Goal: Navigation & Orientation: Find specific page/section

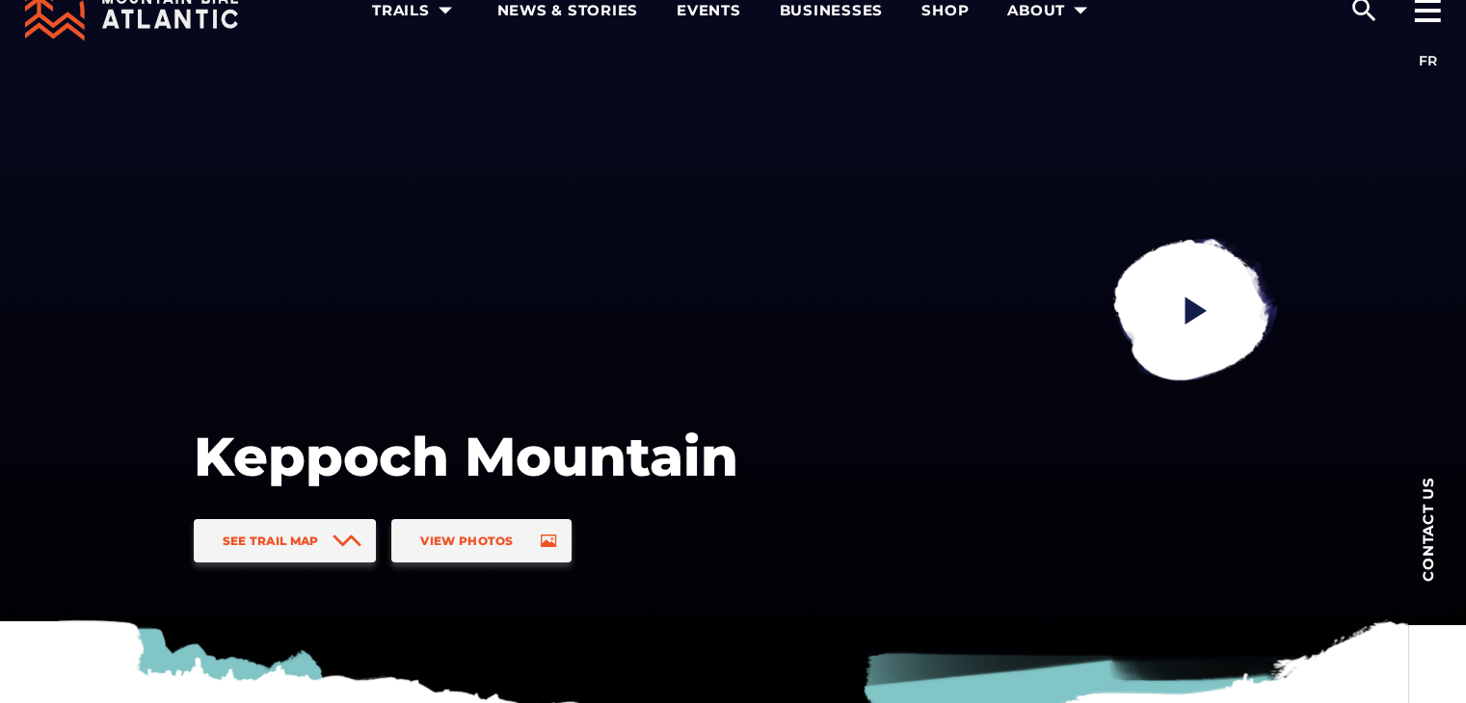
scroll to position [65, 0]
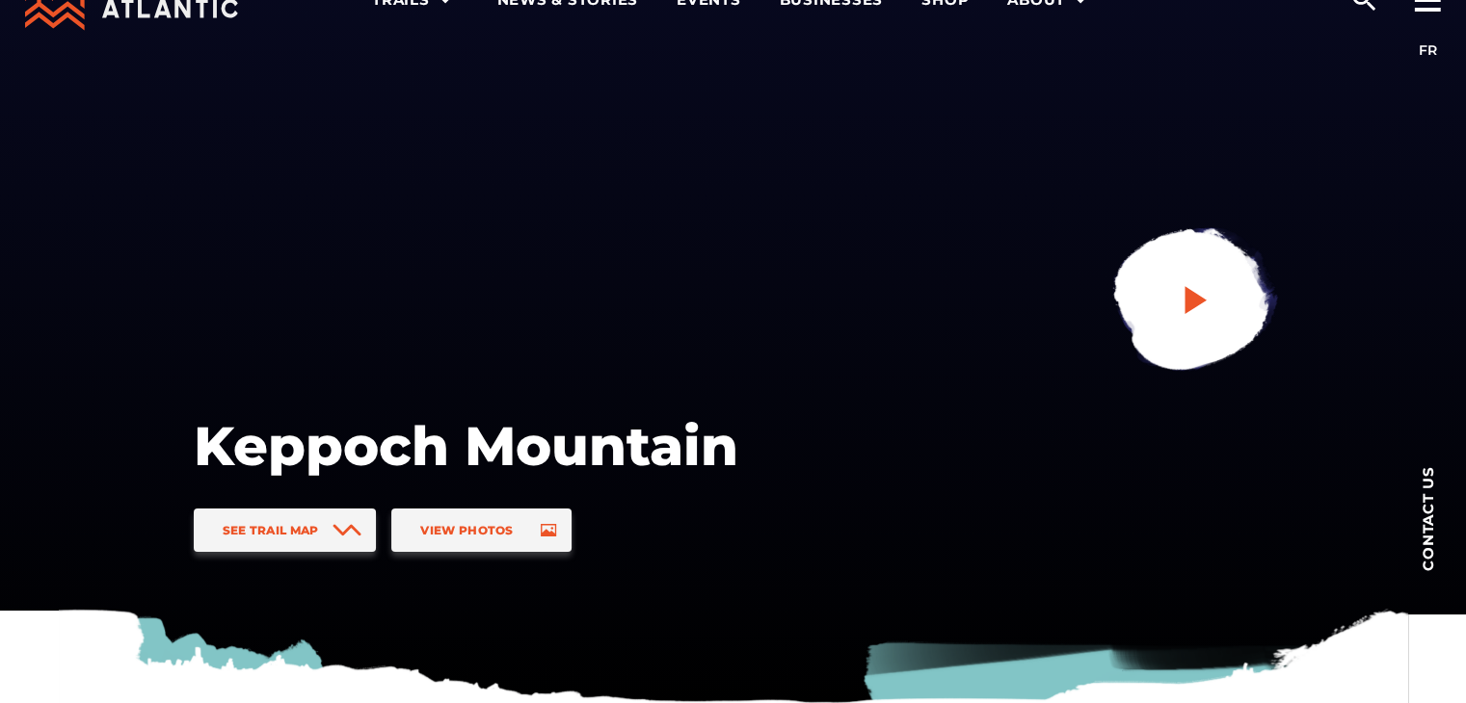
click at [1198, 304] on icon "play" at bounding box center [1195, 300] width 22 height 28
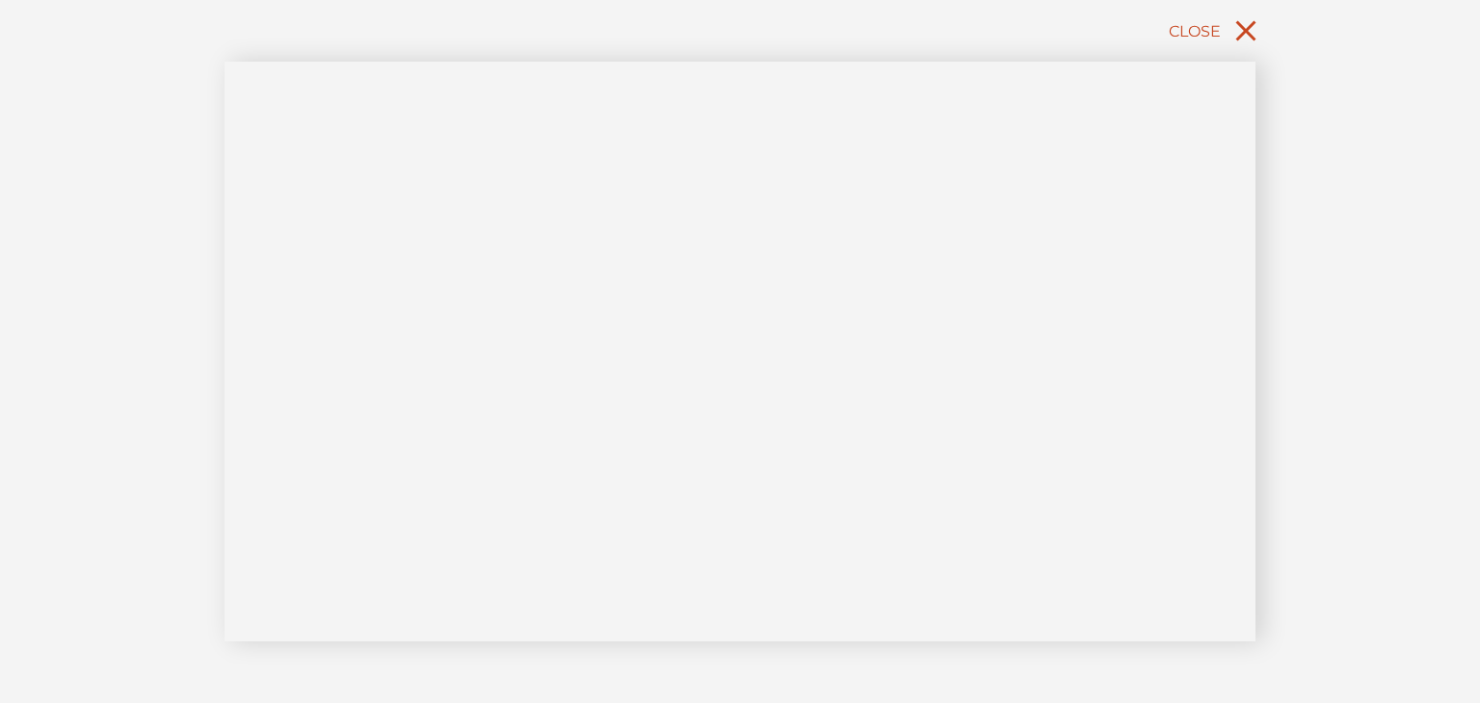
click at [1239, 29] on icon "close" at bounding box center [1246, 30] width 35 height 35
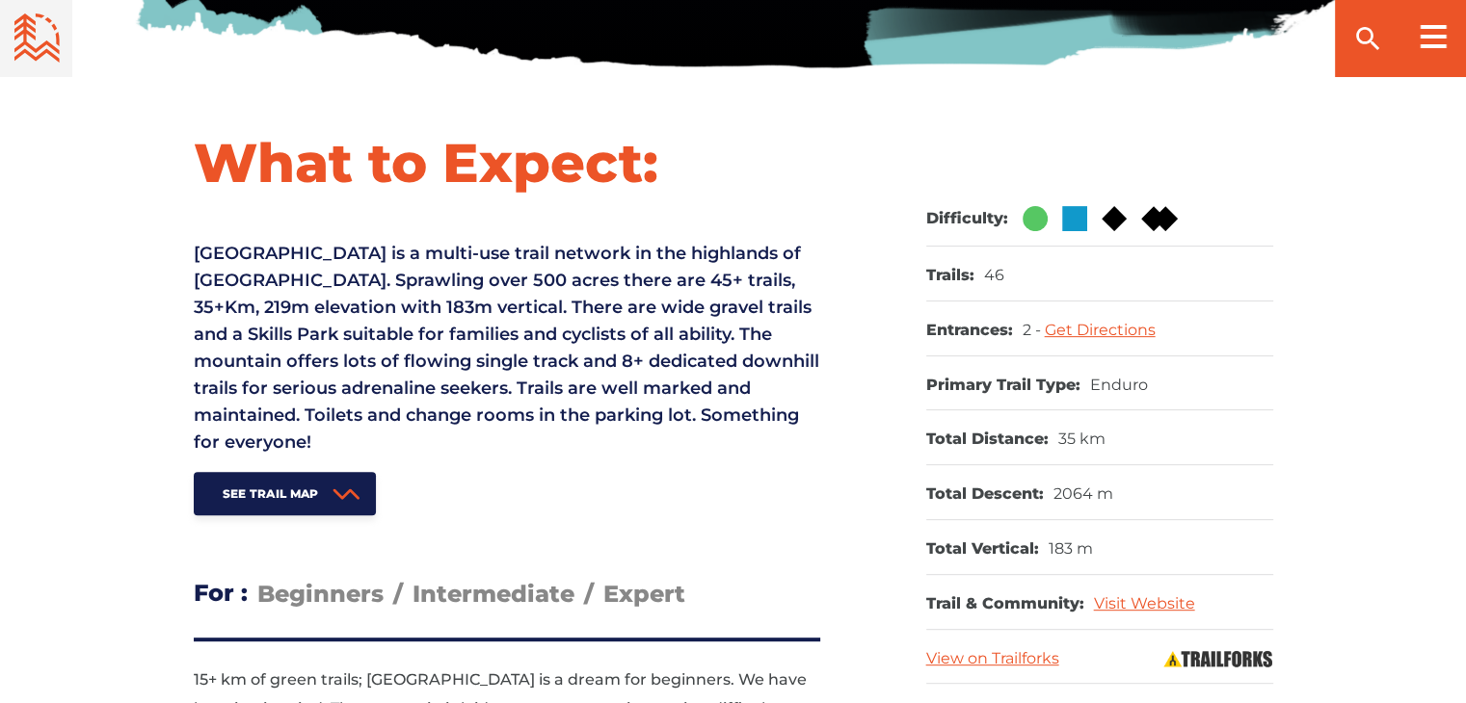
scroll to position [701, 0]
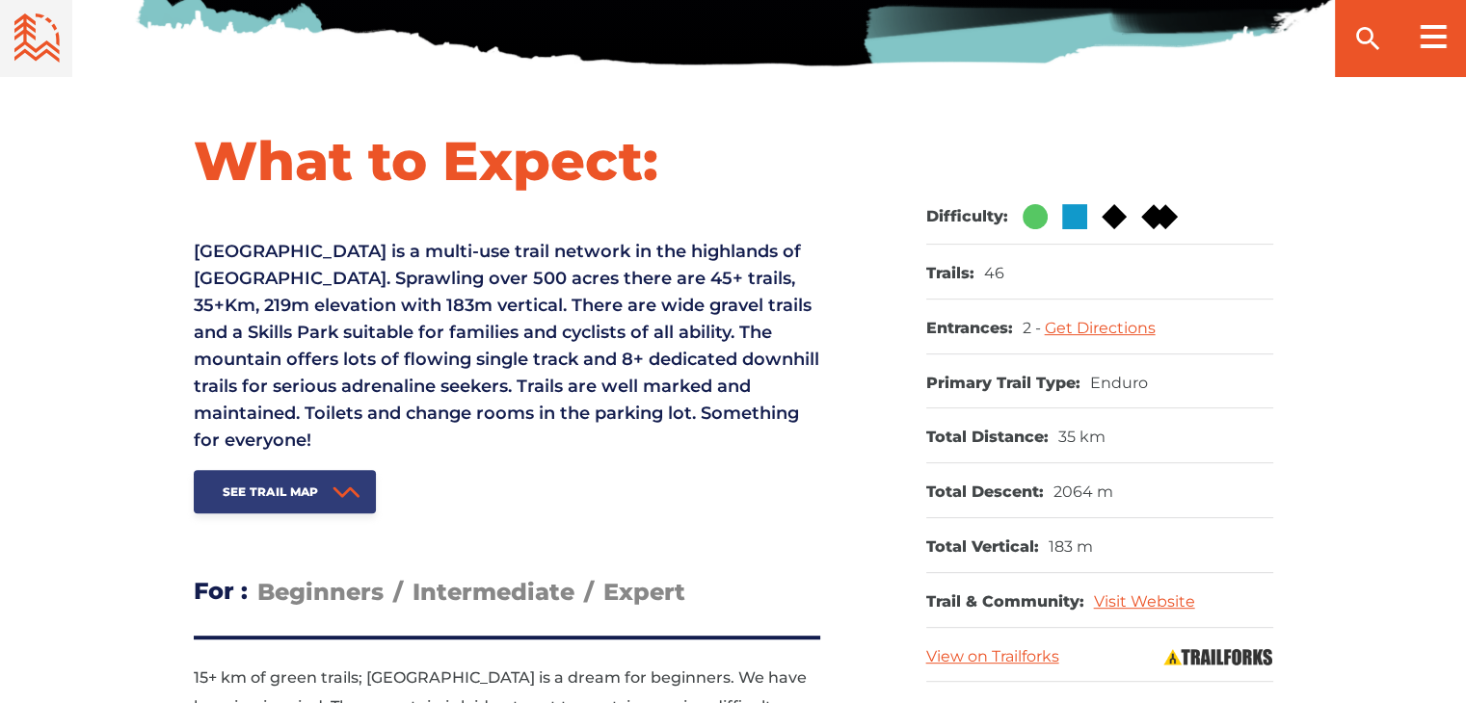
click at [286, 485] on span "See Trail Map" at bounding box center [271, 492] width 96 height 14
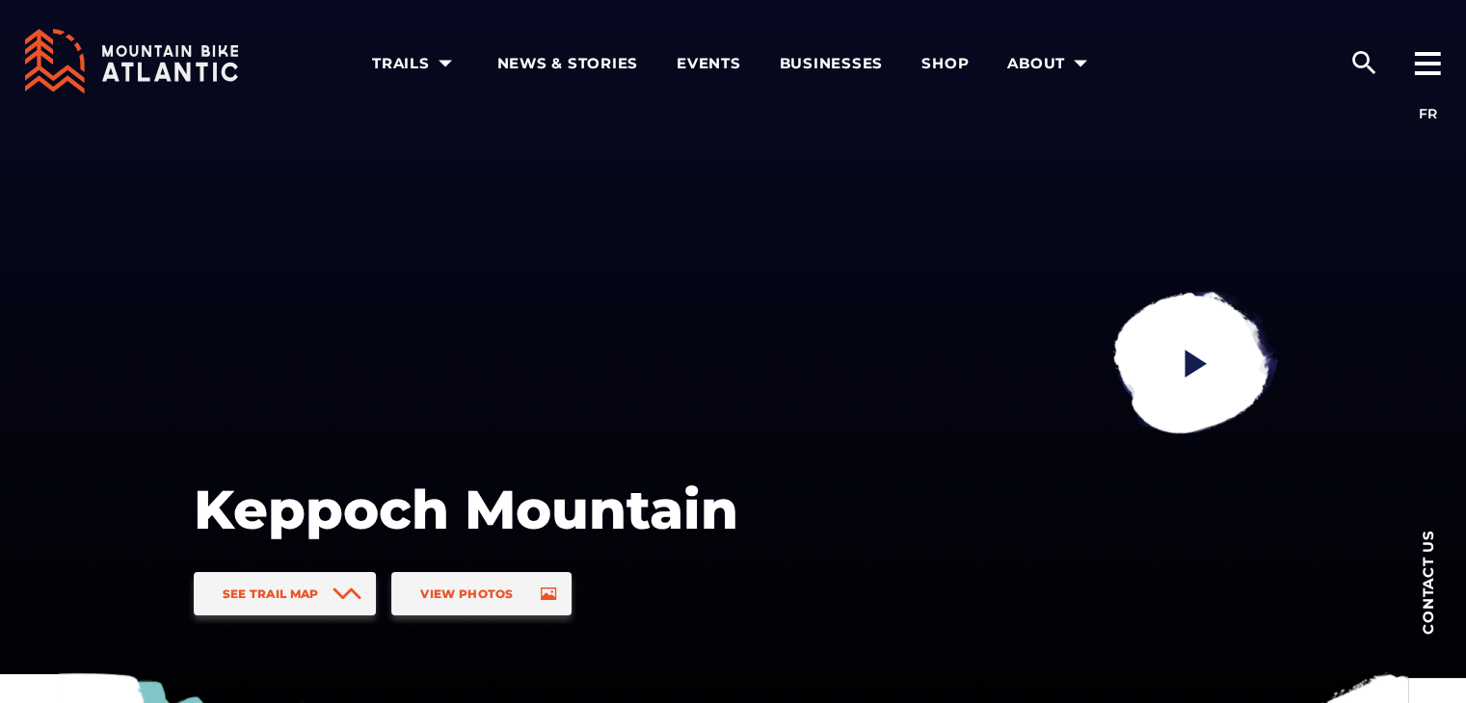
scroll to position [0, 0]
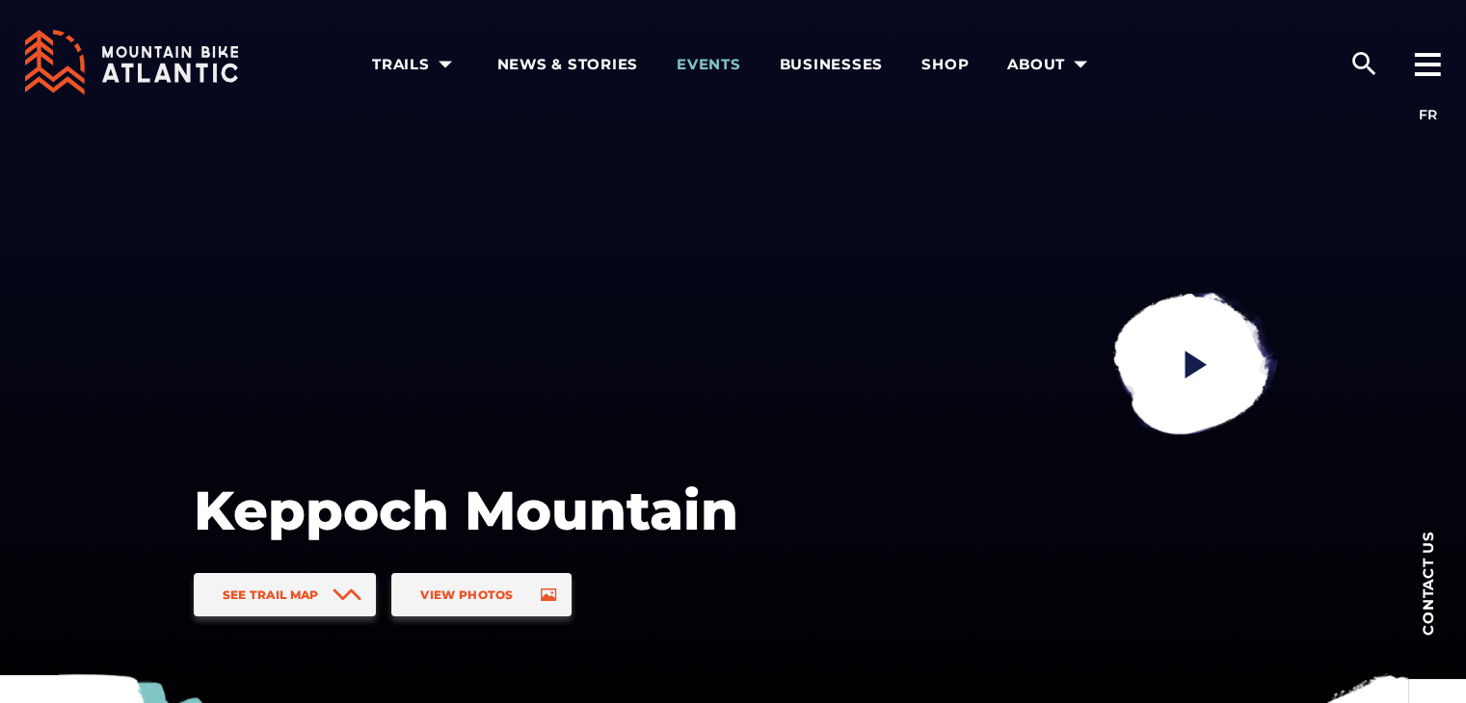
click at [711, 59] on span "Events" at bounding box center [708, 64] width 65 height 19
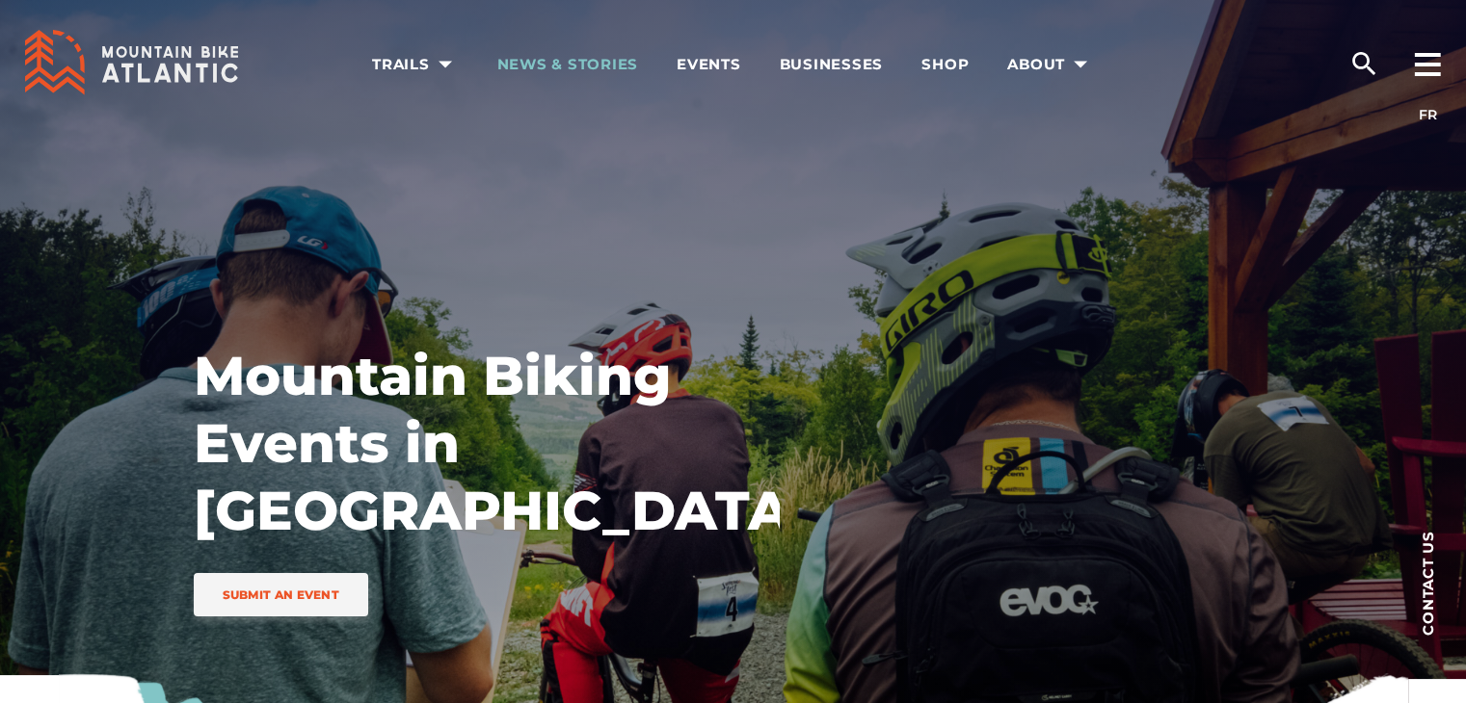
click at [564, 59] on span "News & Stories" at bounding box center [568, 64] width 142 height 19
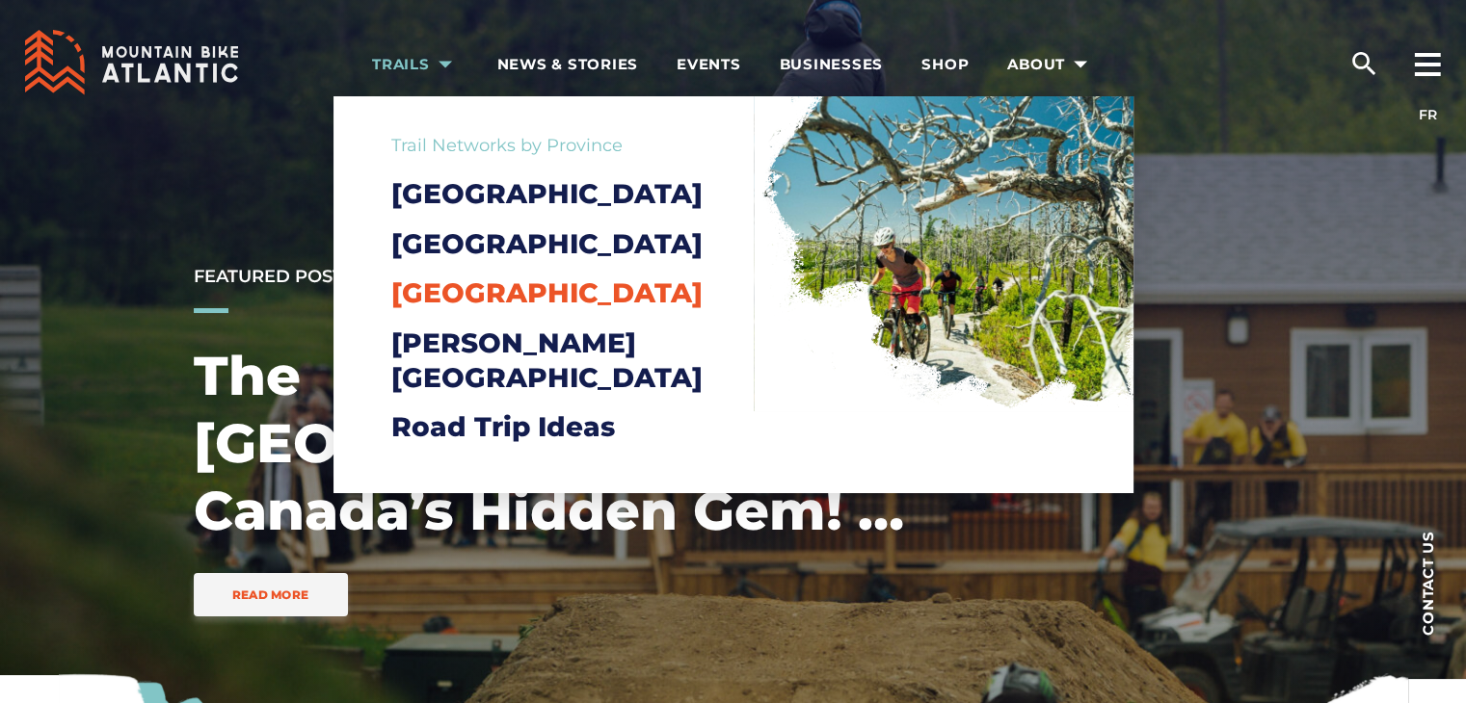
click at [446, 309] on span "[GEOGRAPHIC_DATA]" at bounding box center [546, 293] width 311 height 33
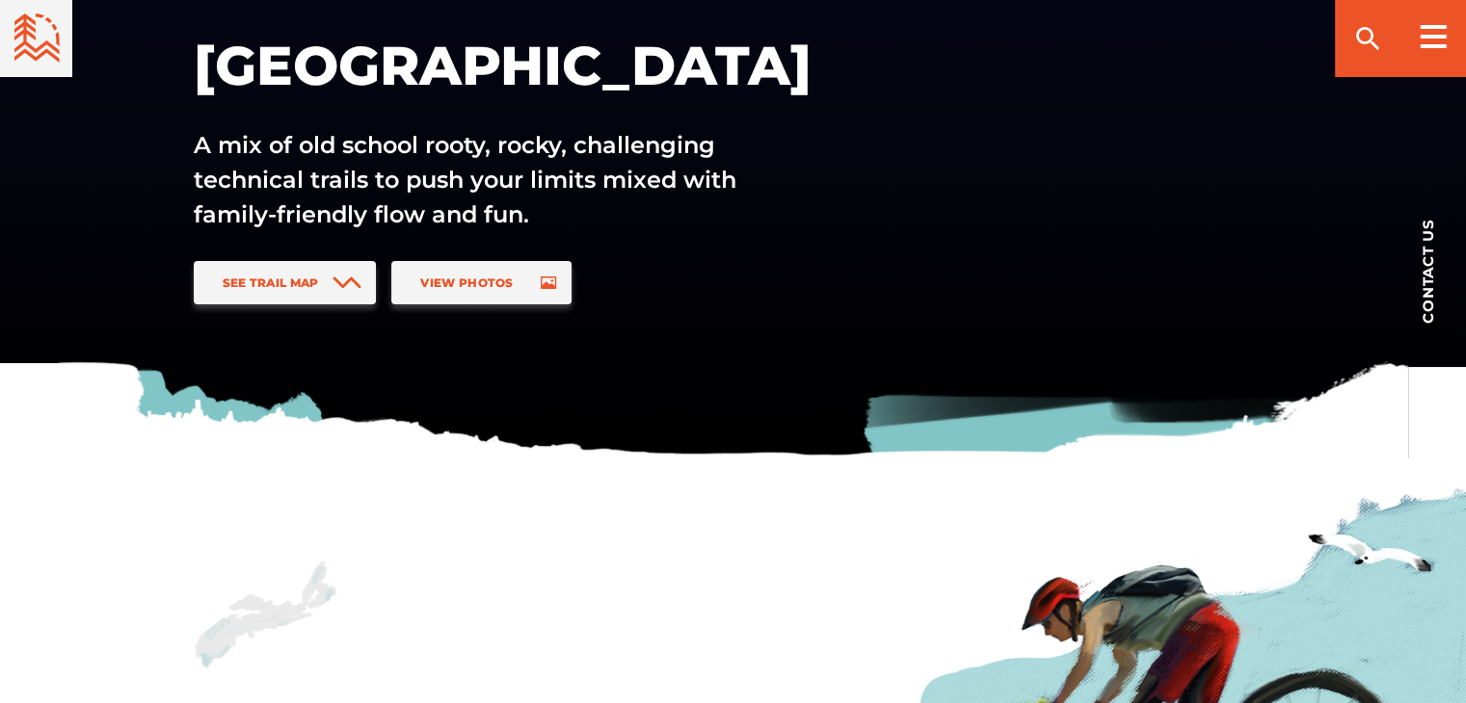
scroll to position [316, 0]
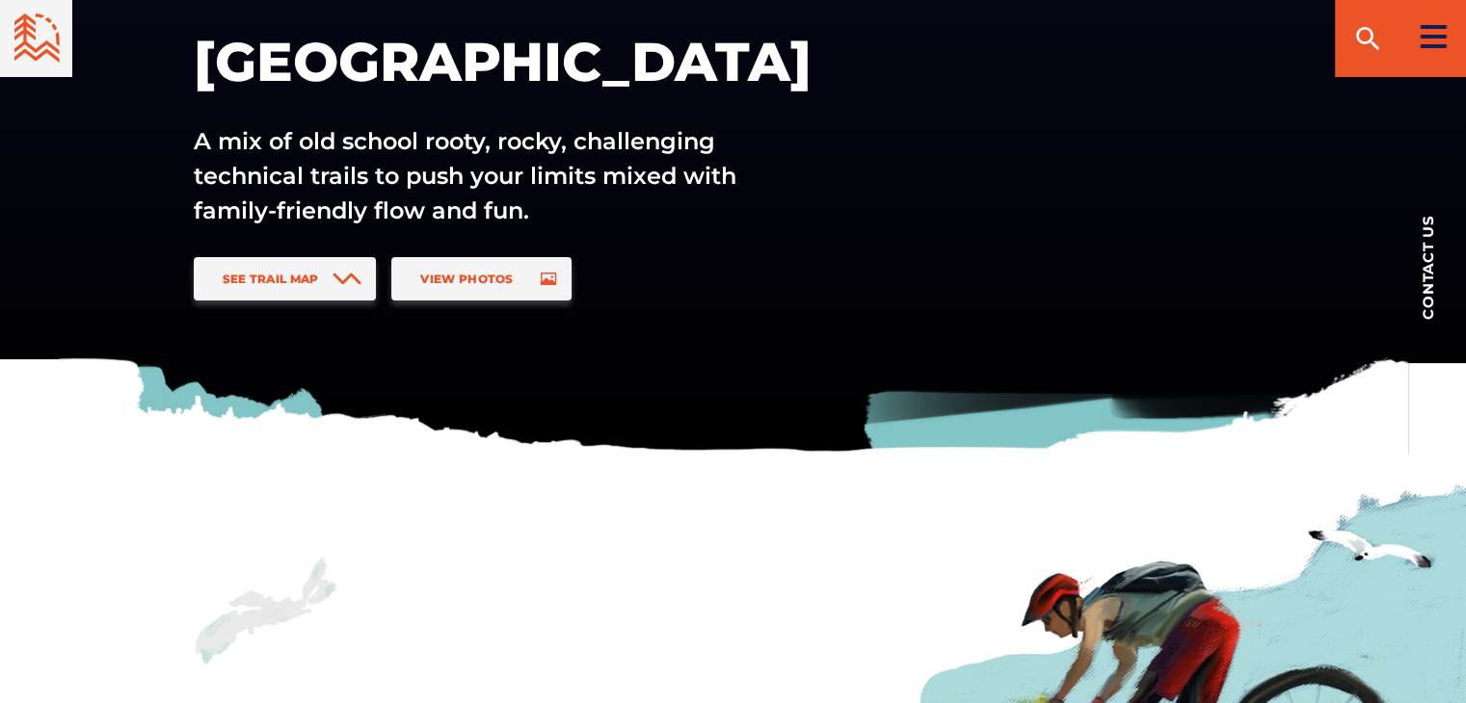
click at [1430, 32] on icon at bounding box center [1432, 36] width 27 height 23
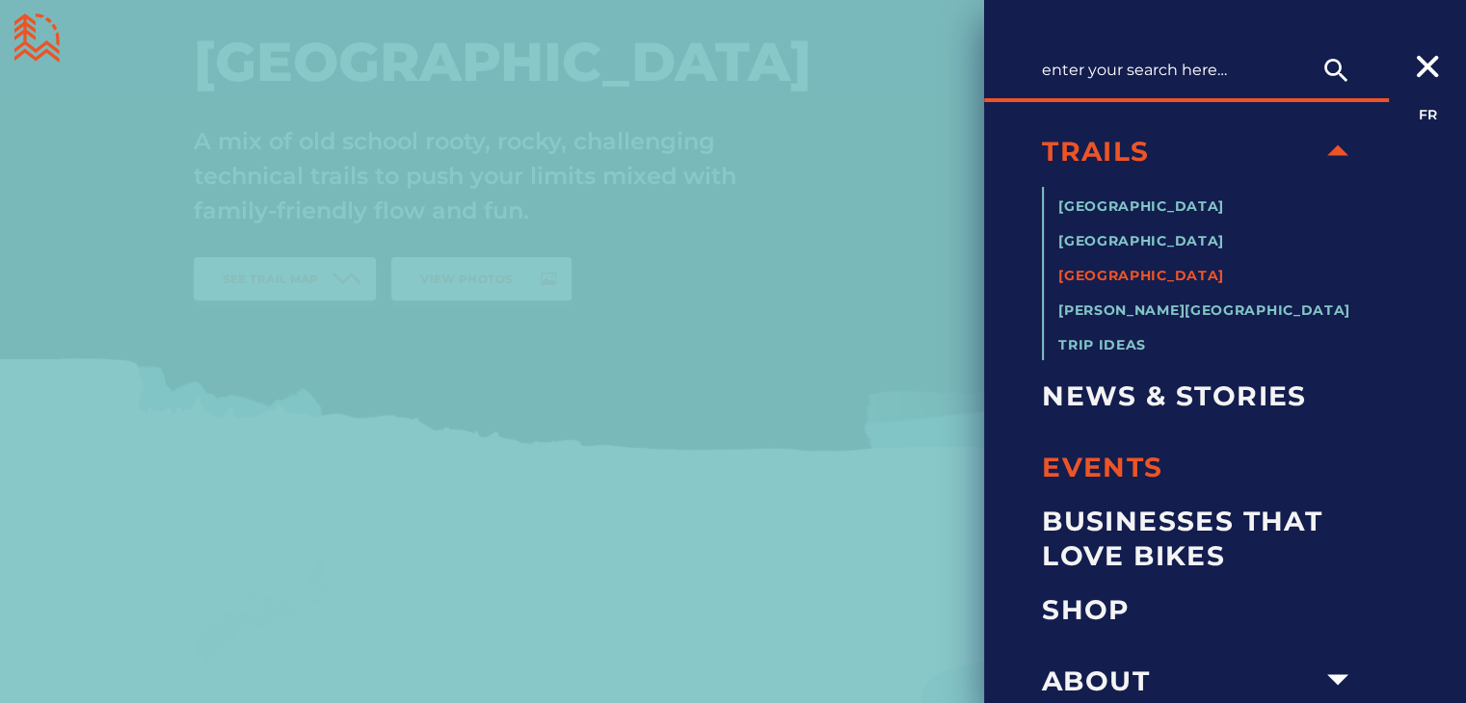
scroll to position [33, 0]
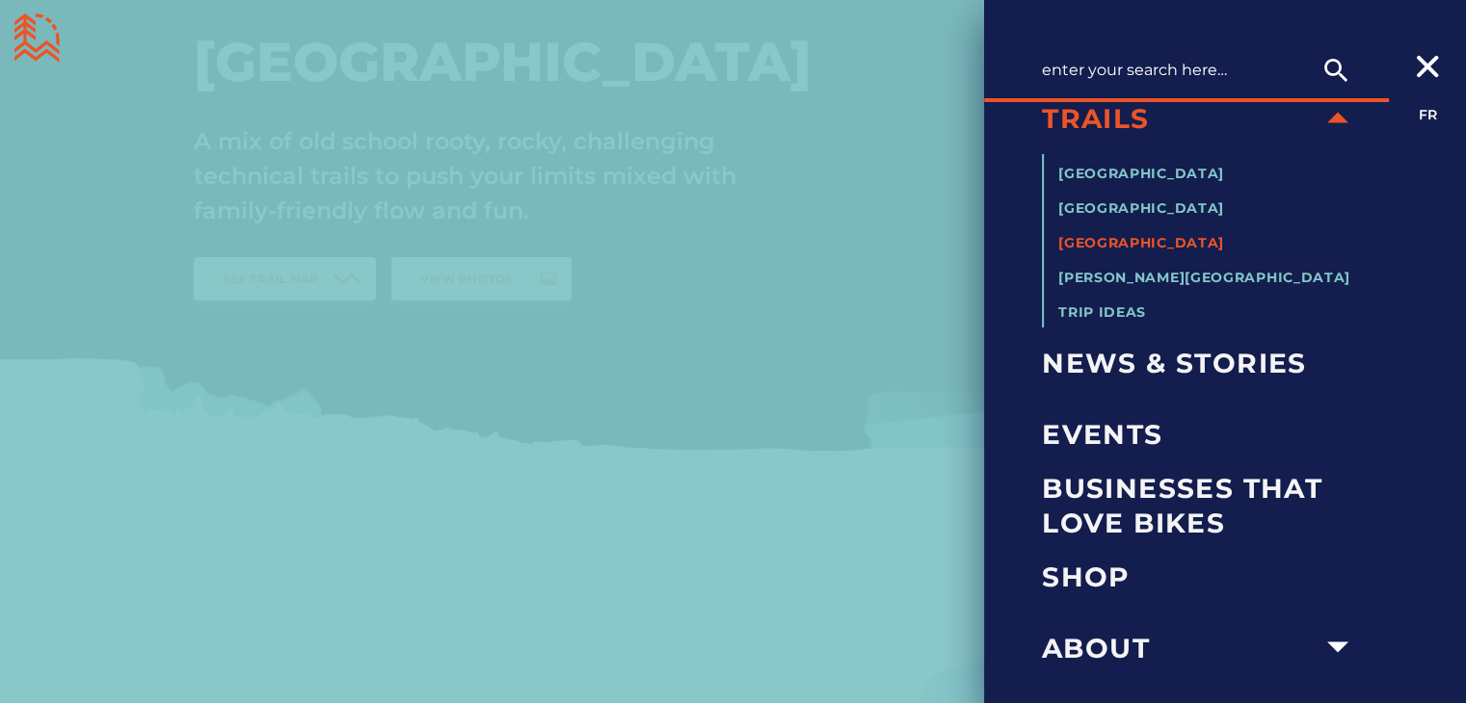
click at [781, 546] on div at bounding box center [733, 351] width 1466 height 703
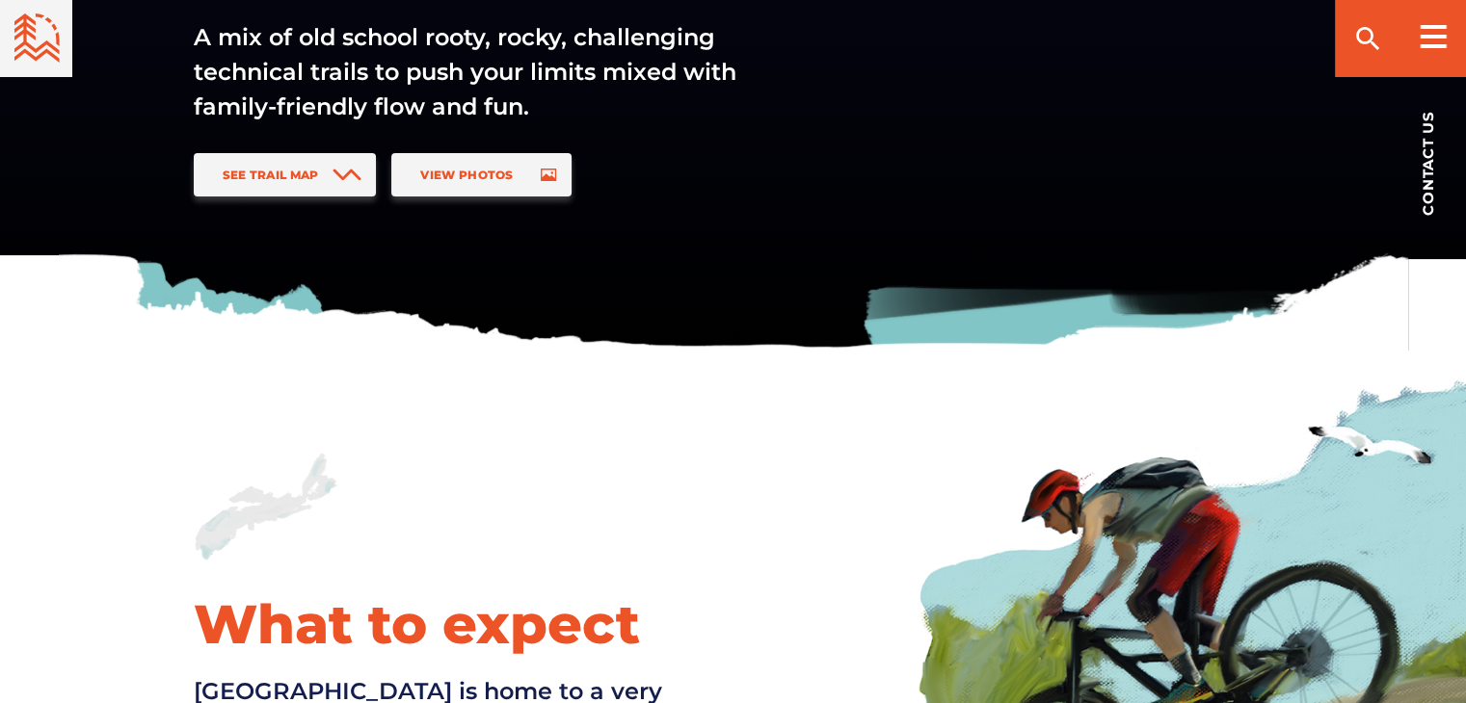
scroll to position [331, 0]
